Goal: Task Accomplishment & Management: Manage account settings

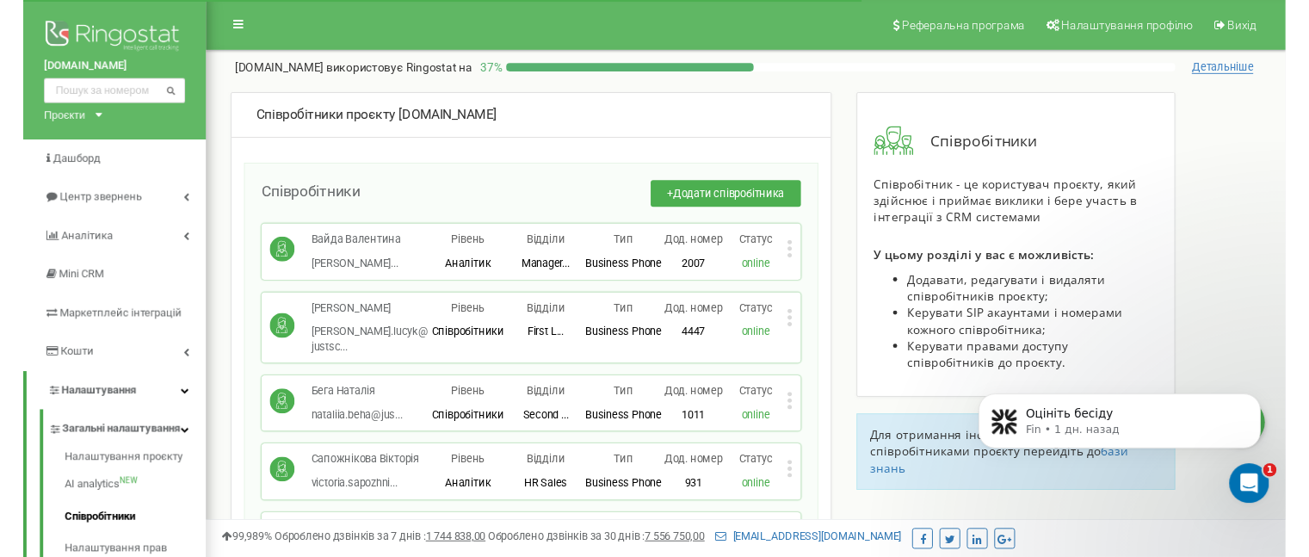
scroll to position [6673, 0]
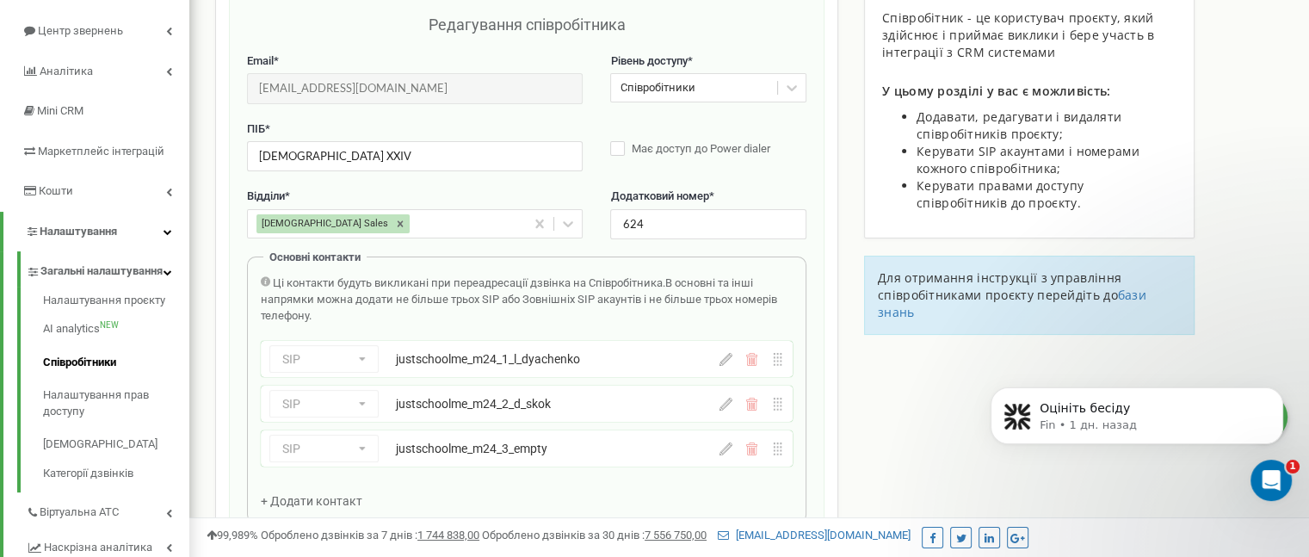
scroll to position [172, 0]
click at [726, 407] on icon at bounding box center [725, 404] width 13 height 13
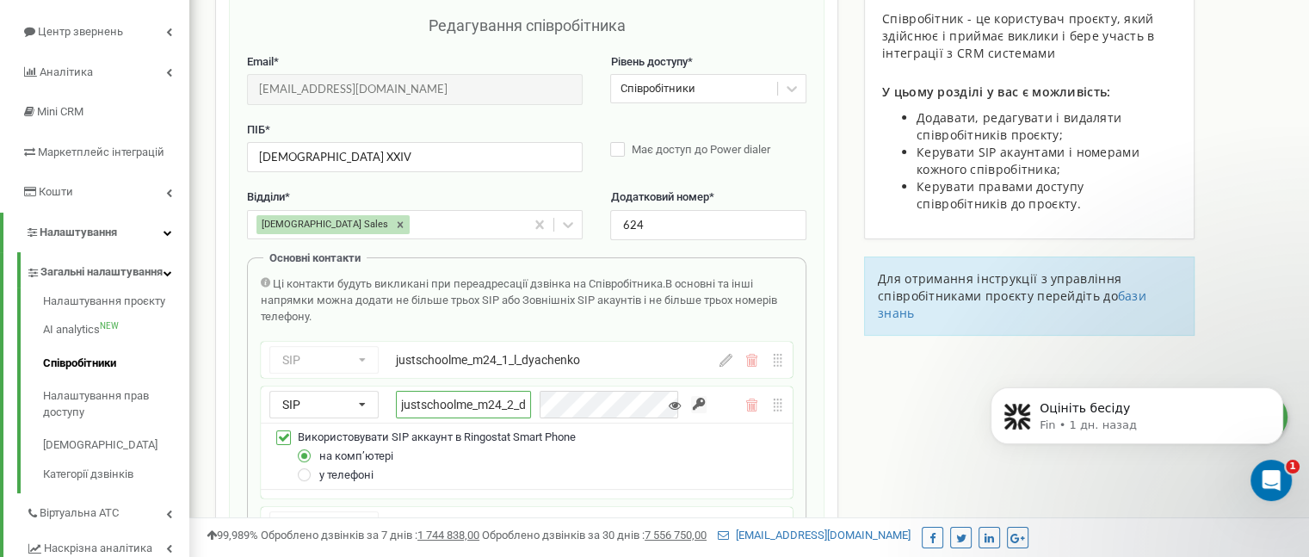
click at [499, 402] on input "justschoolme_m24_2_d_skok" at bounding box center [463, 405] width 135 height 28
paste input "empty"
type input "justschoolme_m24_2_empty"
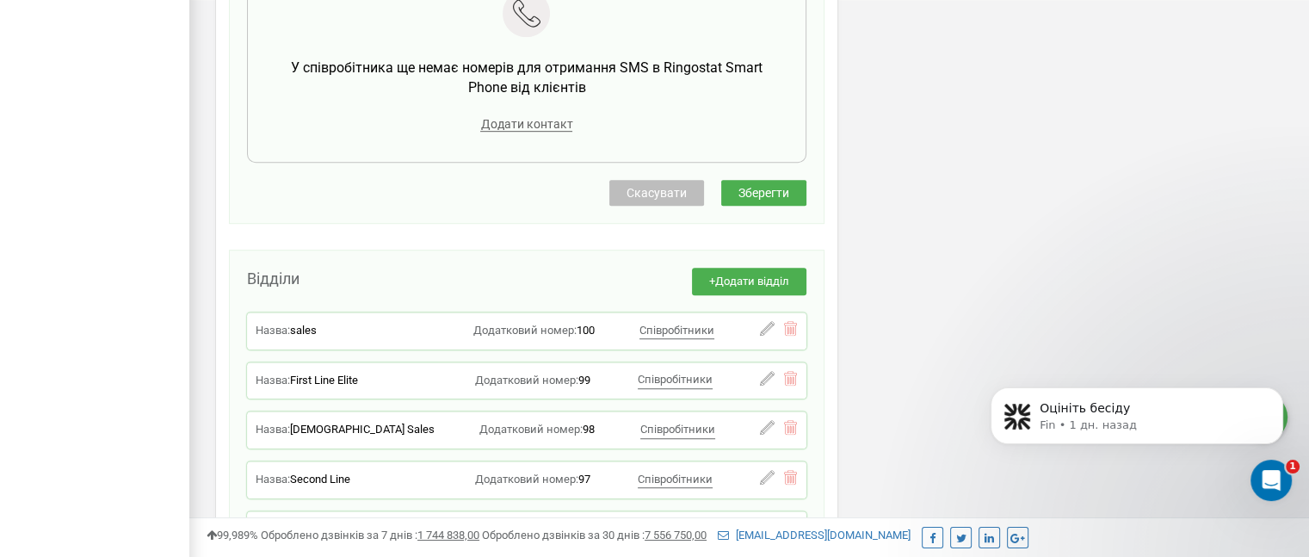
click at [788, 182] on button "Зберегти" at bounding box center [763, 193] width 85 height 26
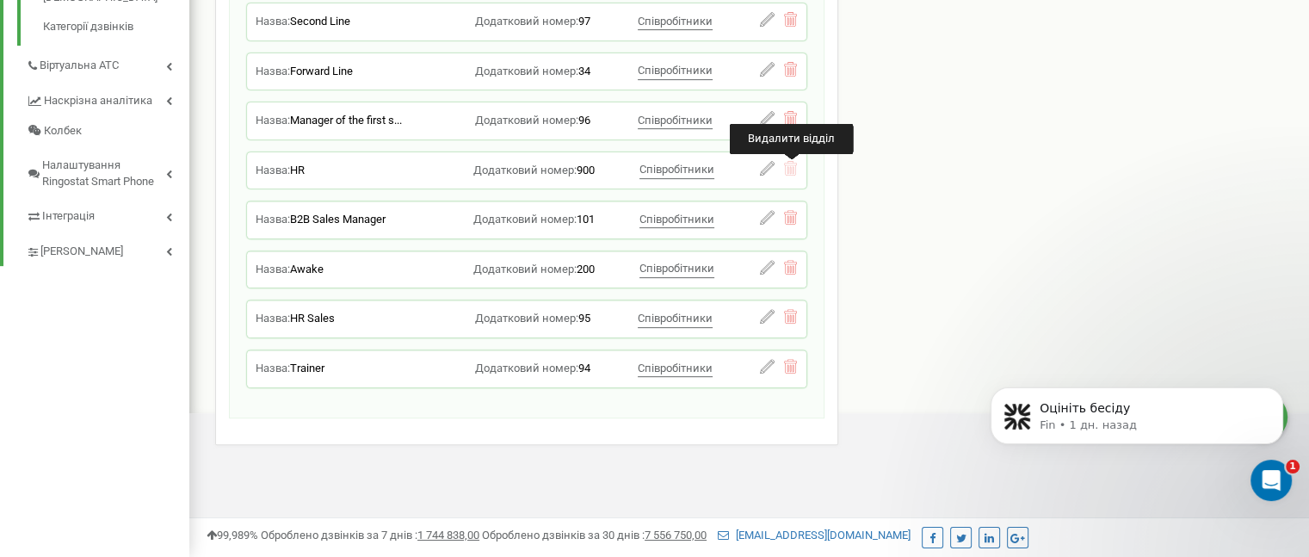
scroll to position [613, 0]
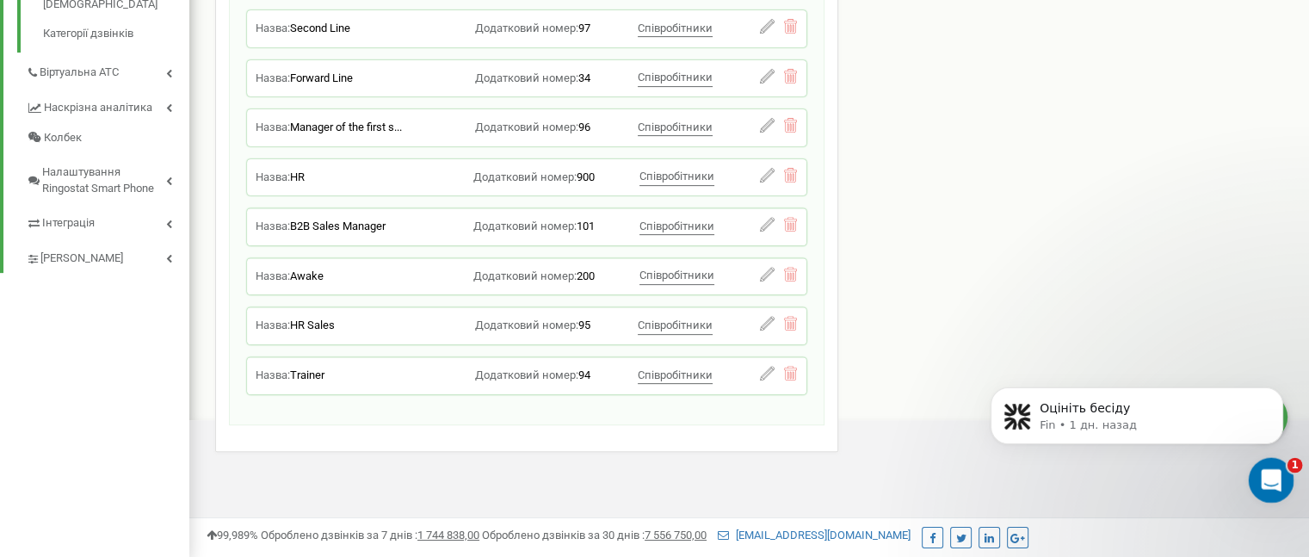
click at [1256, 465] on div "Открыть службу сообщений Intercom" at bounding box center [1268, 477] width 57 height 57
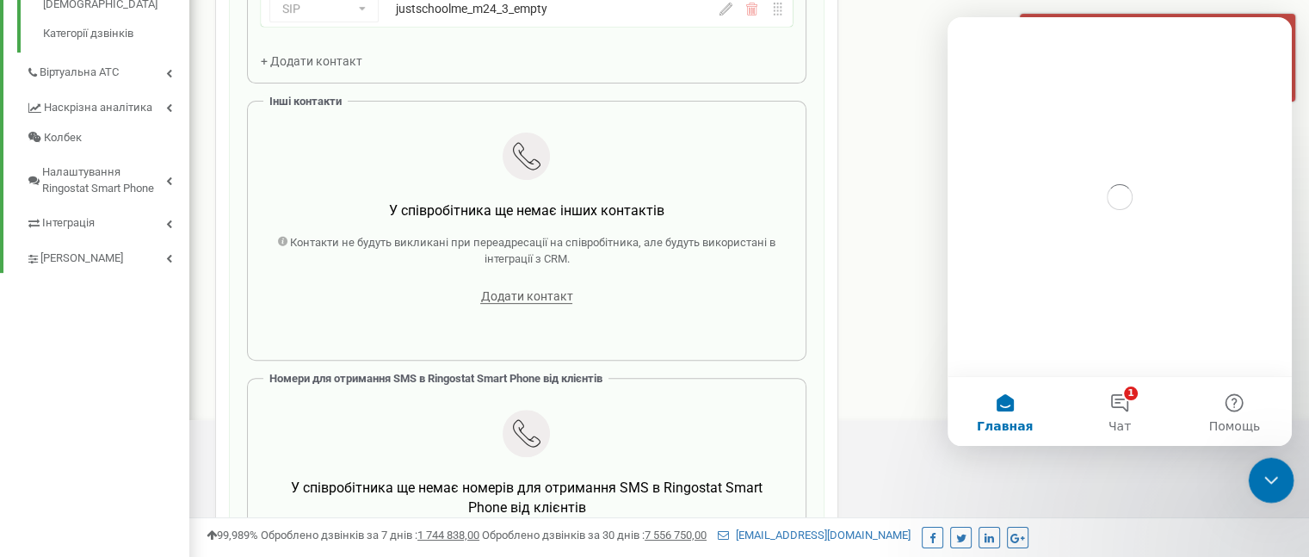
scroll to position [1032, 0]
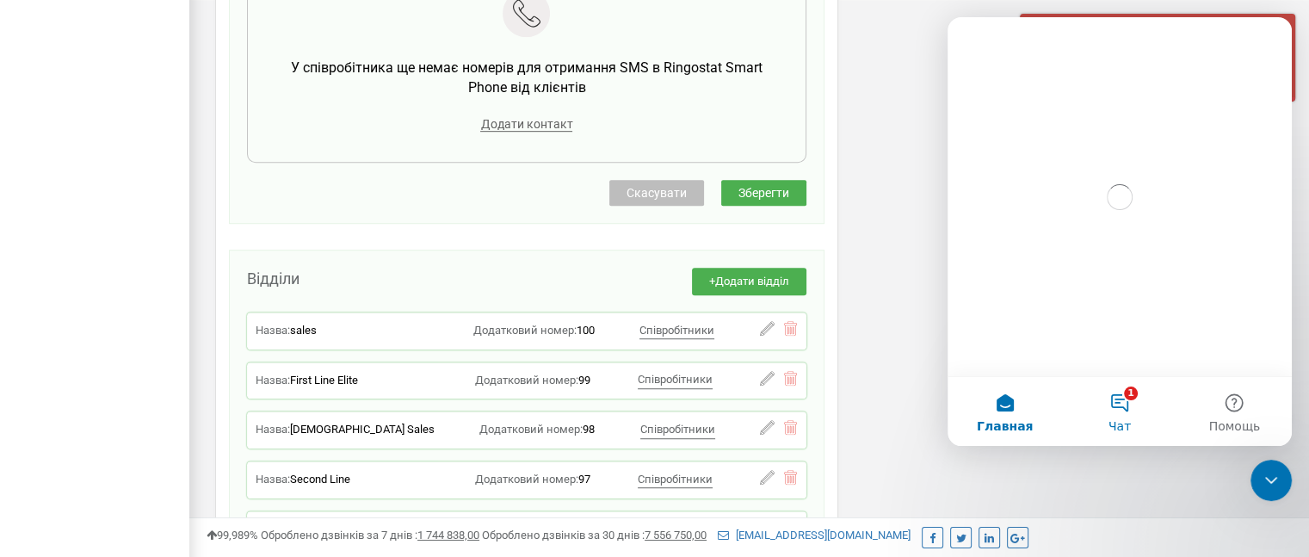
click at [1129, 403] on button "1 Чат" at bounding box center [1119, 411] width 114 height 69
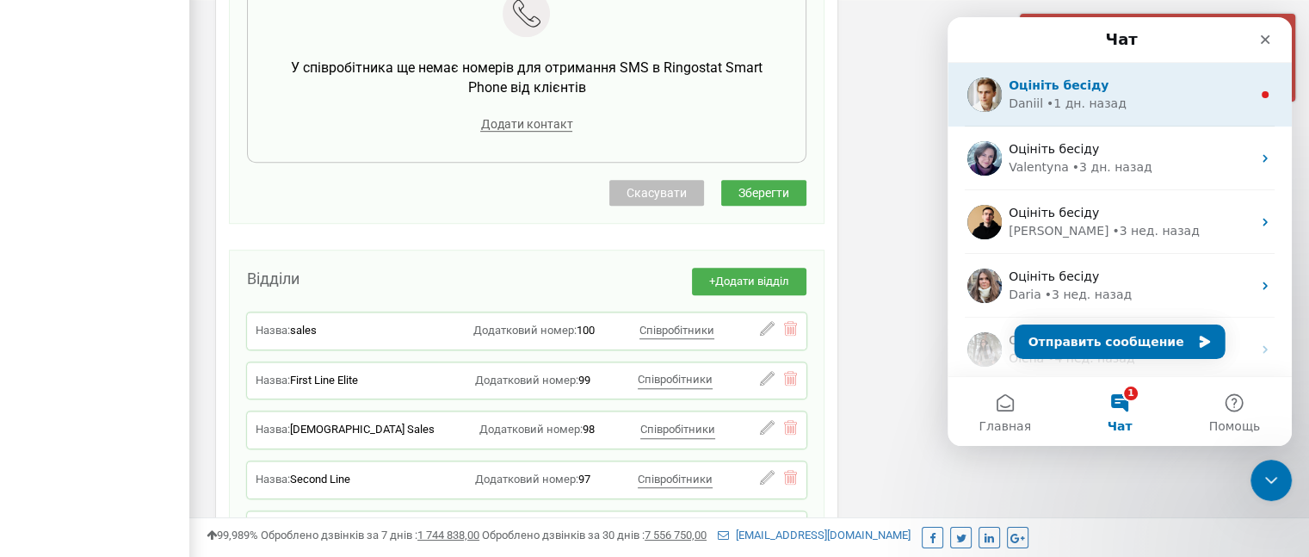
click at [1091, 113] on div "Оцініть бесіду [PERSON_NAME] • 1 дн. назад" at bounding box center [1119, 95] width 344 height 64
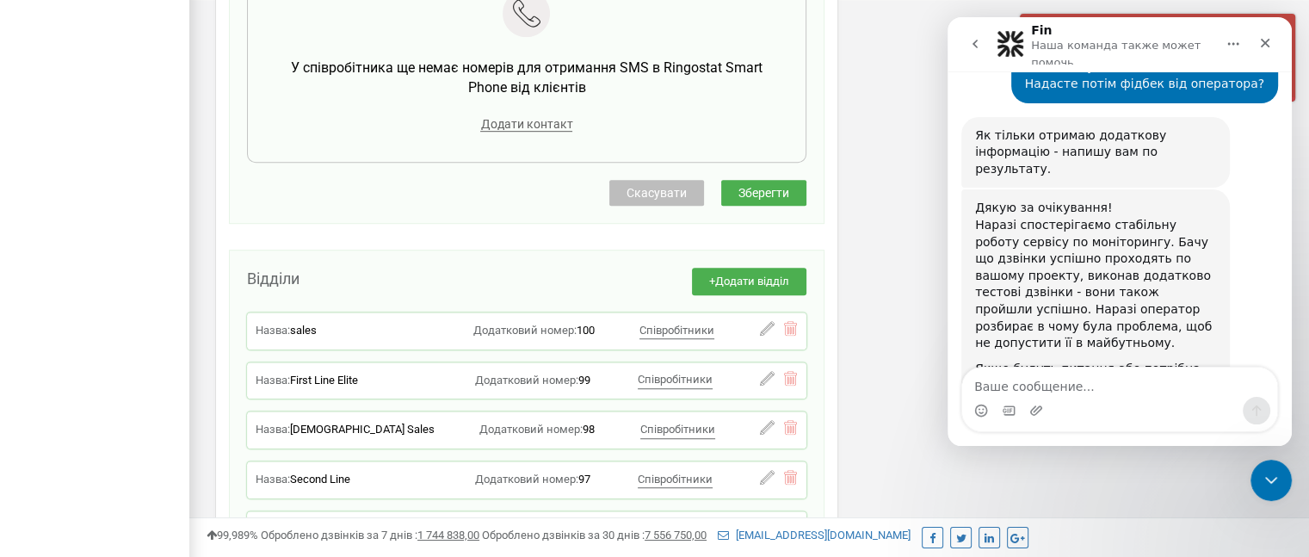
scroll to position [1315, 0]
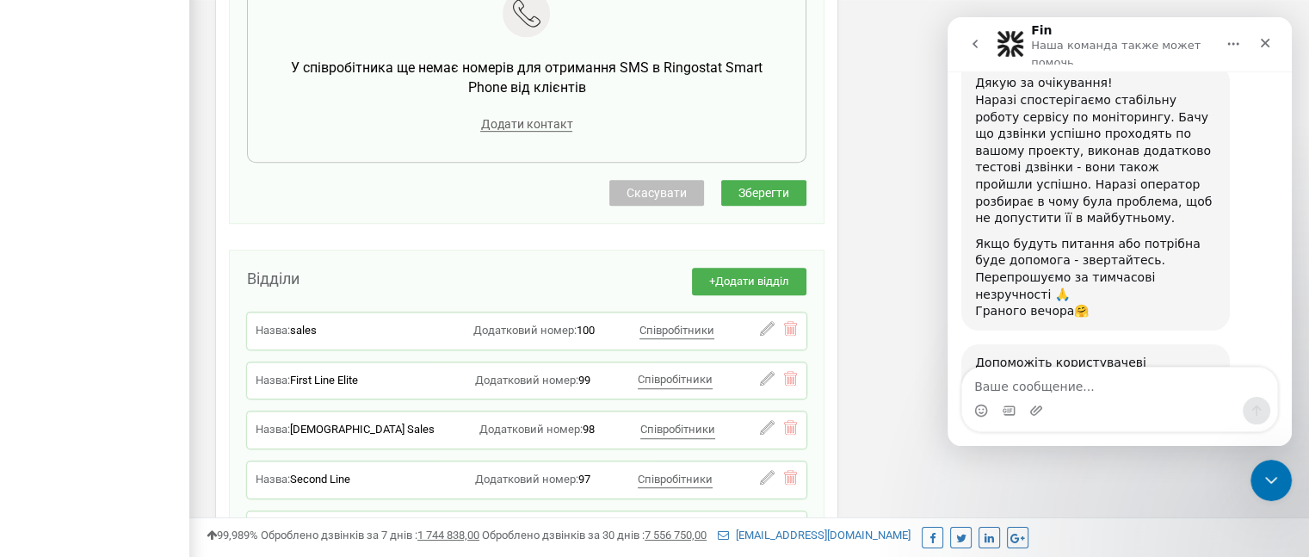
click at [1149, 465] on span "Великолепно" at bounding box center [1162, 480] width 31 height 31
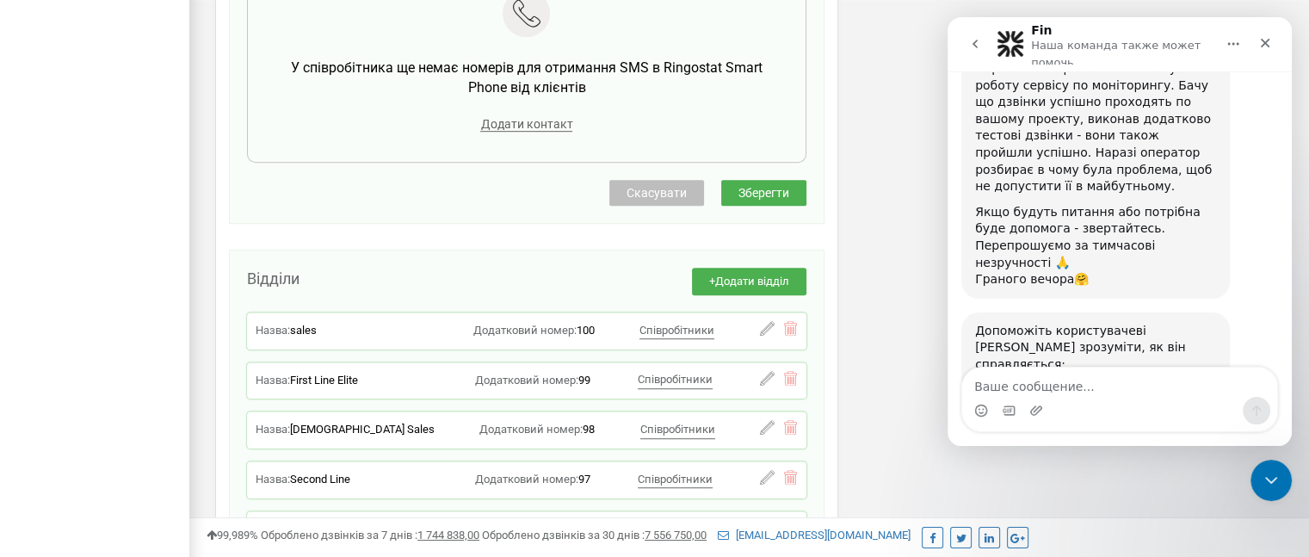
scroll to position [1363, 0]
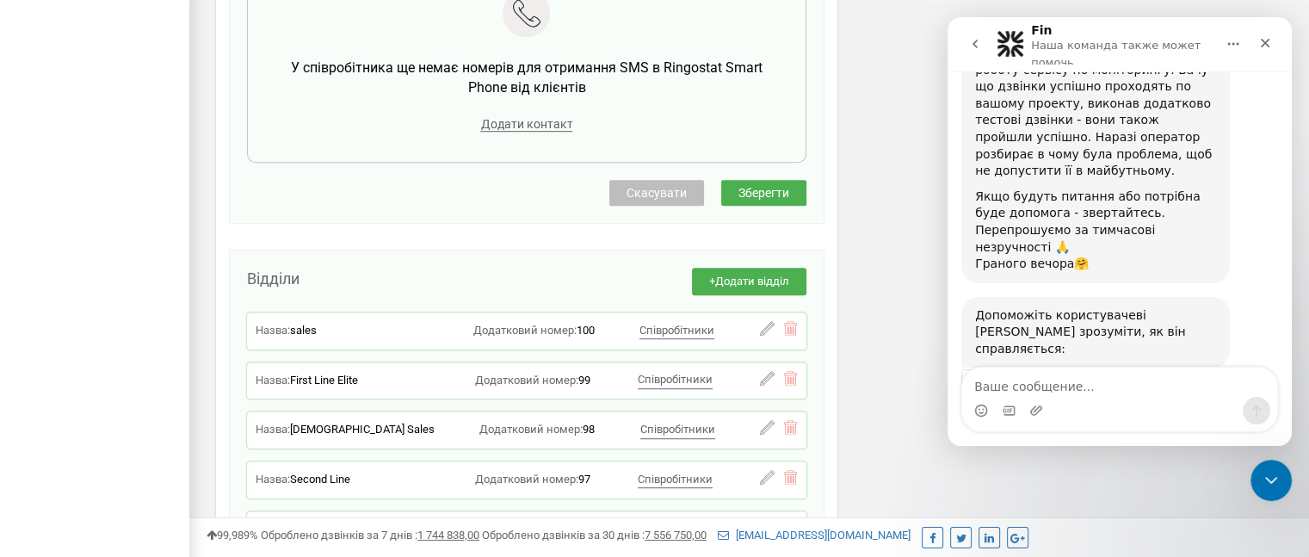
click at [1175, 477] on div "Отправить" at bounding box center [1171, 494] width 34 height 34
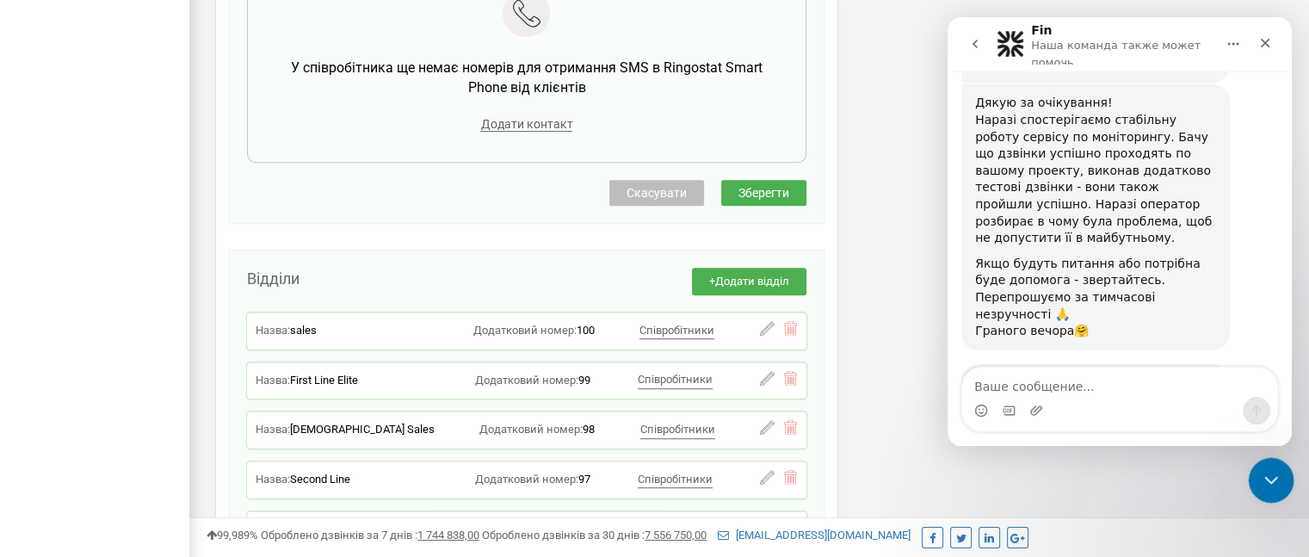
click at [1274, 488] on div "Закрыть службу сообщений Intercom" at bounding box center [1267, 477] width 41 height 41
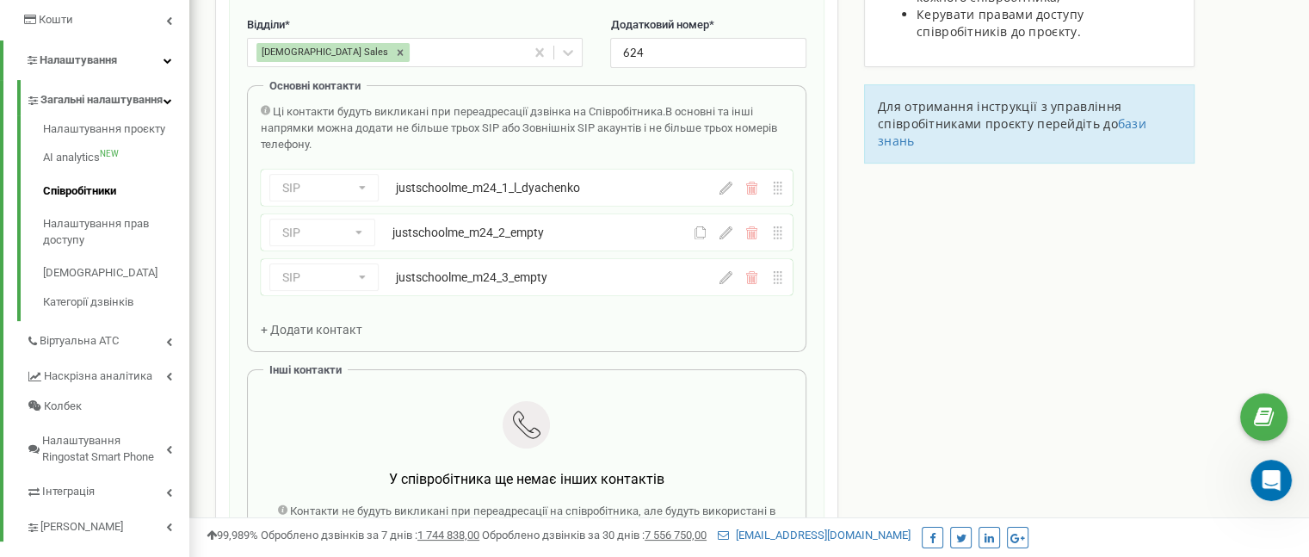
scroll to position [0, 0]
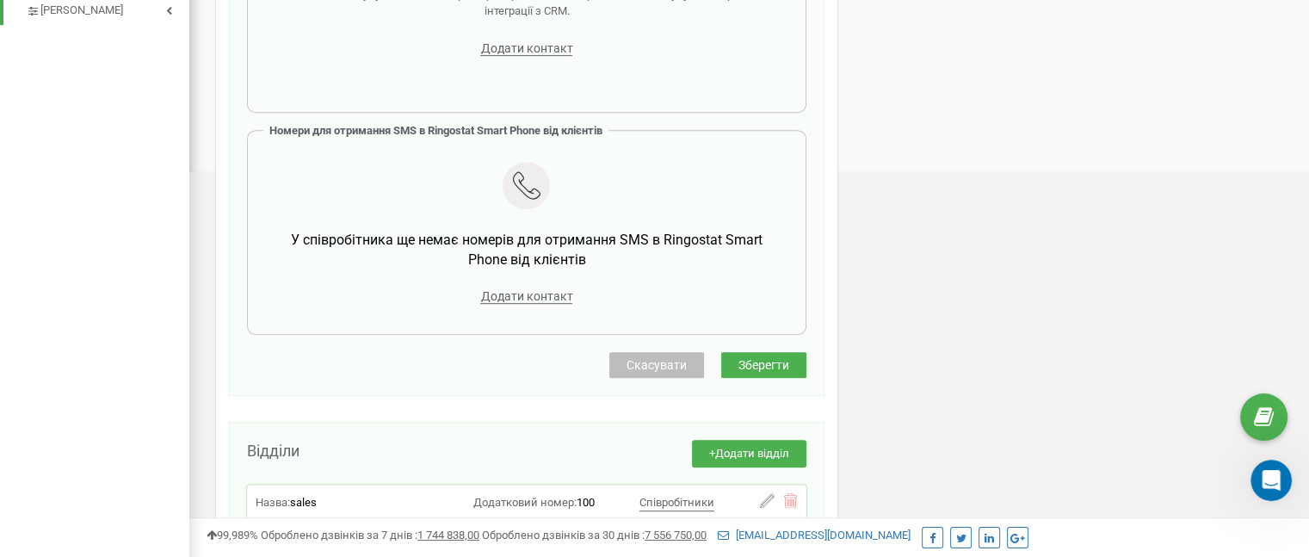
click at [791, 363] on button "Зберегти" at bounding box center [763, 365] width 85 height 26
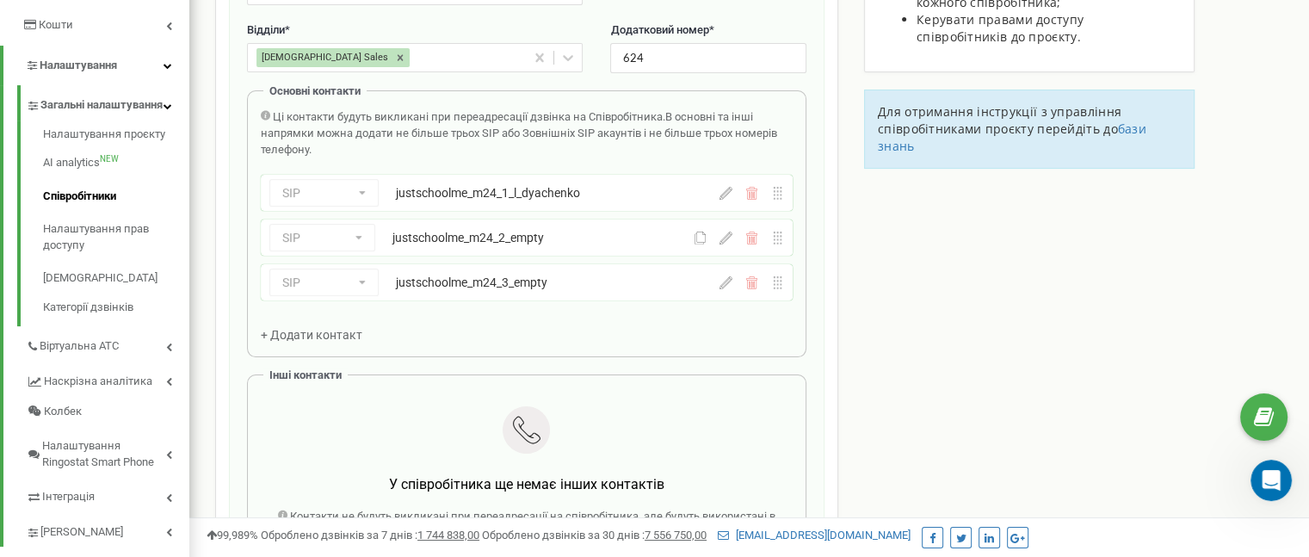
scroll to position [344, 0]
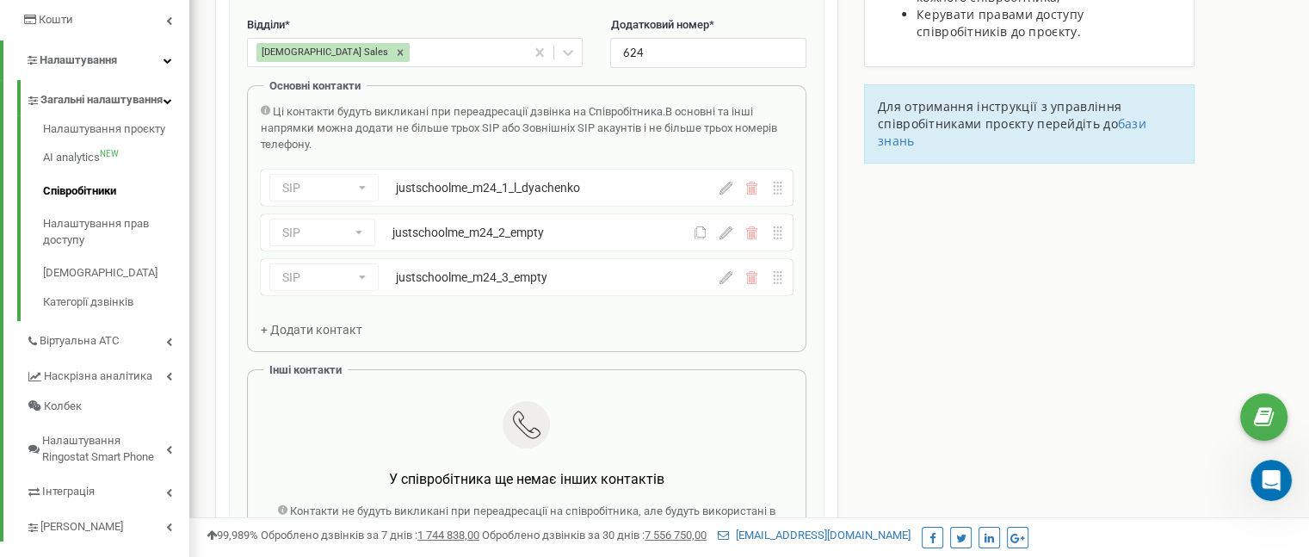
click at [723, 234] on icon at bounding box center [725, 232] width 13 height 13
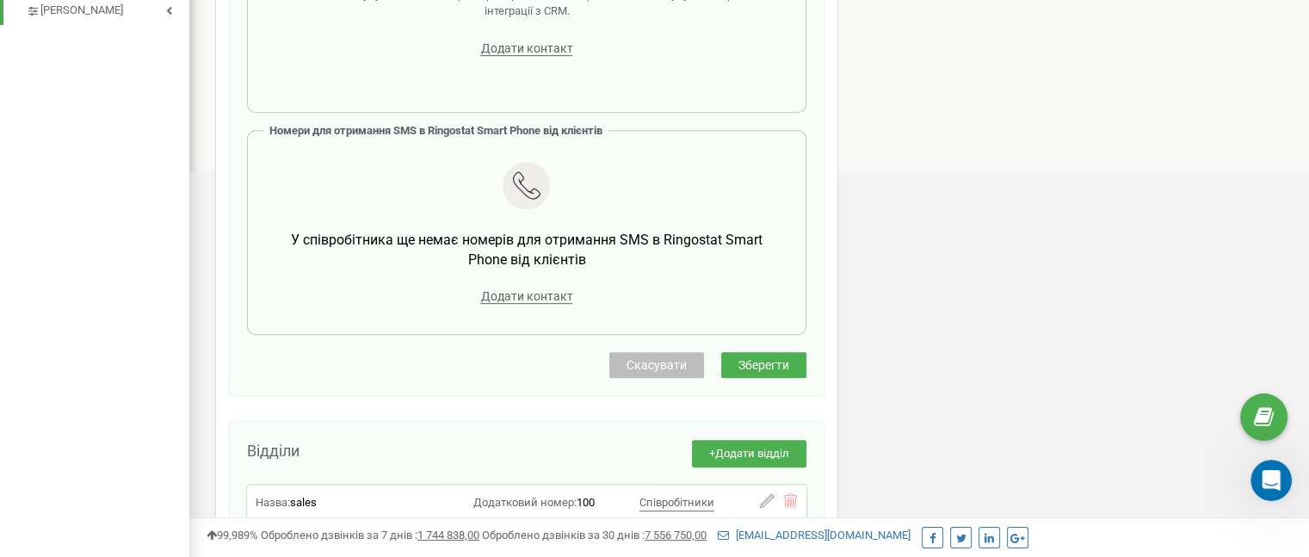
click at [788, 358] on span "Зберегти" at bounding box center [763, 365] width 51 height 14
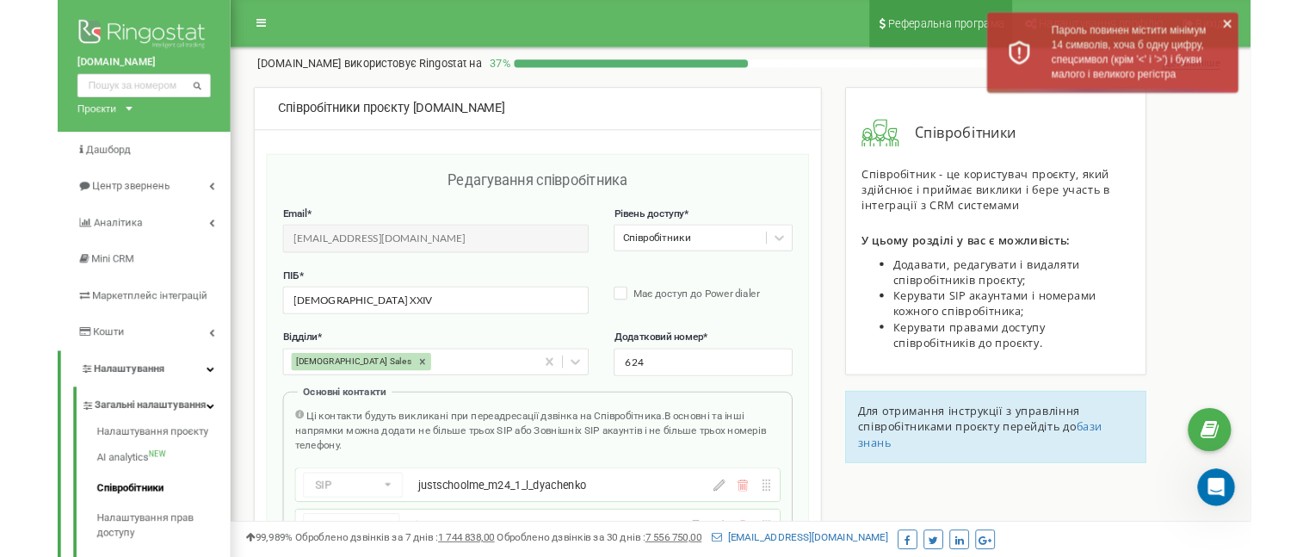
scroll to position [0, 0]
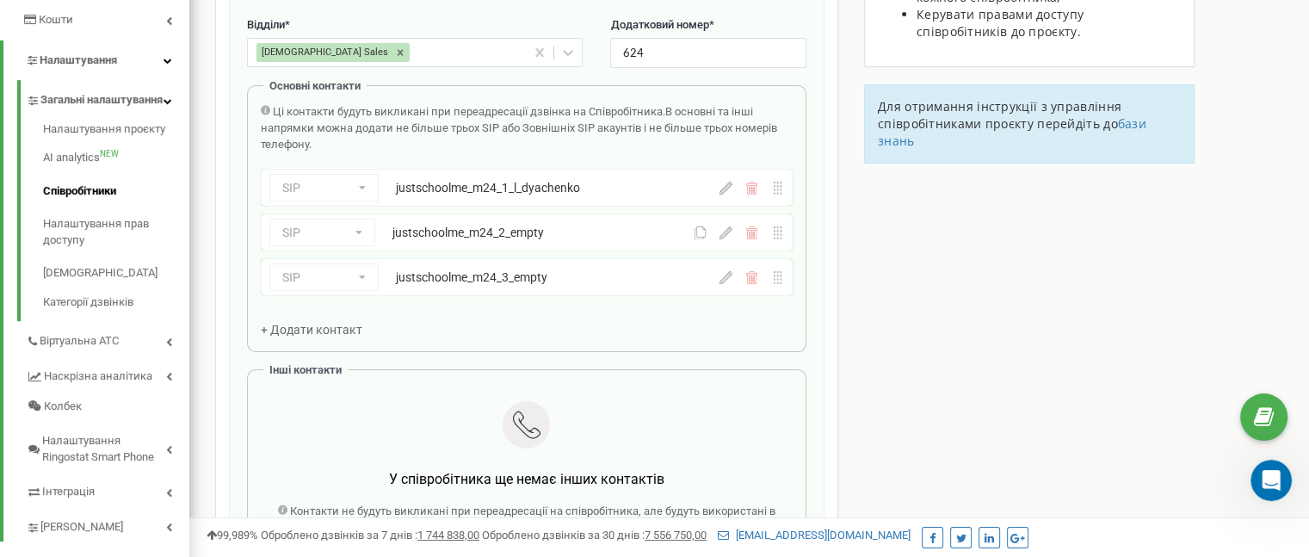
click at [723, 228] on icon at bounding box center [725, 232] width 13 height 13
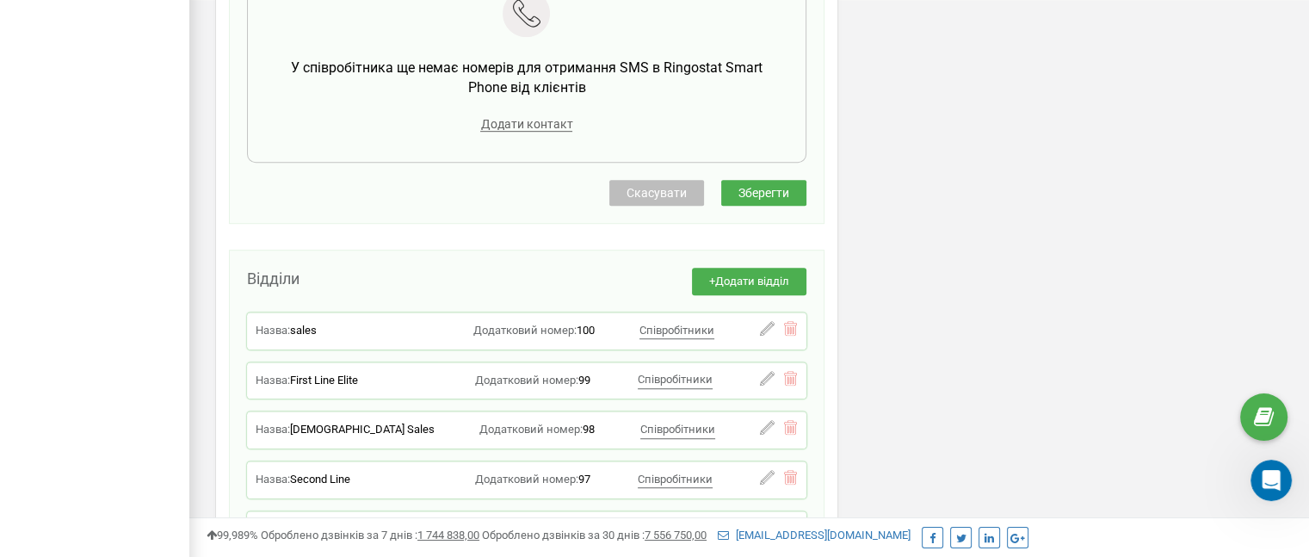
click at [783, 186] on span "Зберегти" at bounding box center [763, 193] width 51 height 14
